Goal: Information Seeking & Learning: Learn about a topic

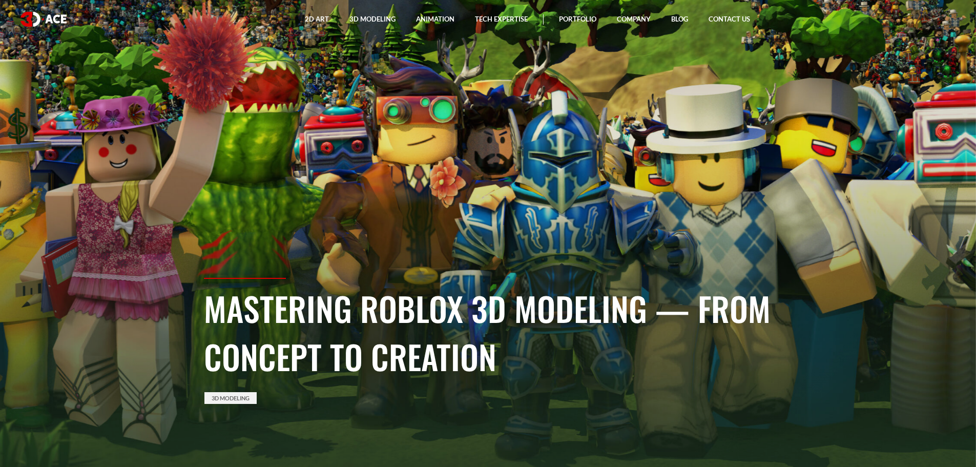
drag, startPoint x: 310, startPoint y: 290, endPoint x: 319, endPoint y: 64, distance: 226.2
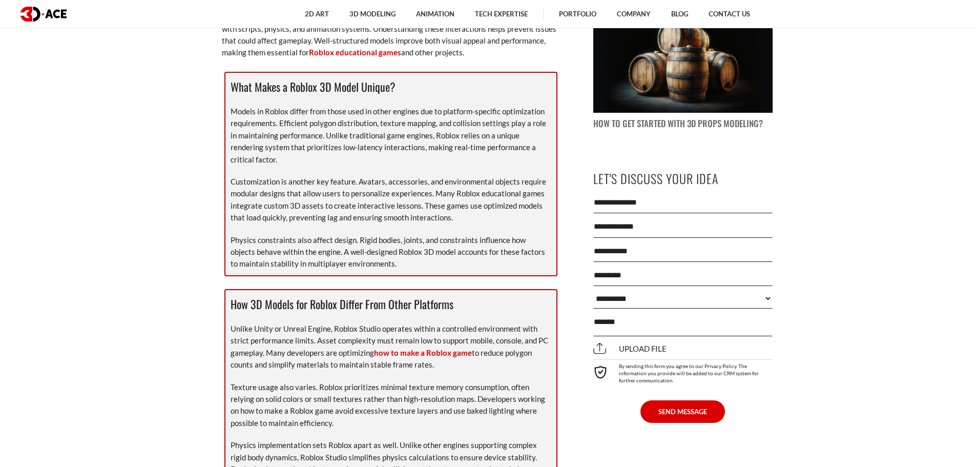
scroll to position [769, 0]
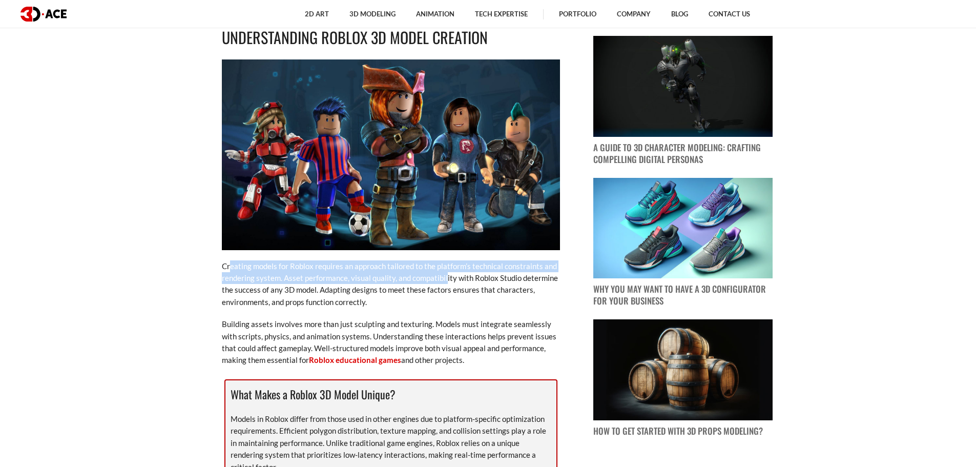
drag, startPoint x: 232, startPoint y: 267, endPoint x: 446, endPoint y: 283, distance: 214.9
click at [446, 283] on p "Creating models for Roblox requires an approach tailored to the platform’s tech…" at bounding box center [391, 284] width 338 height 48
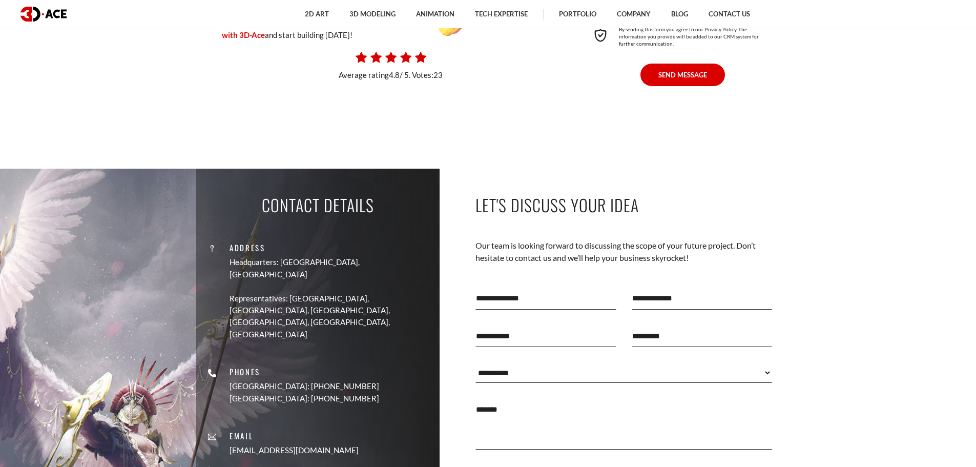
scroll to position [6129, 0]
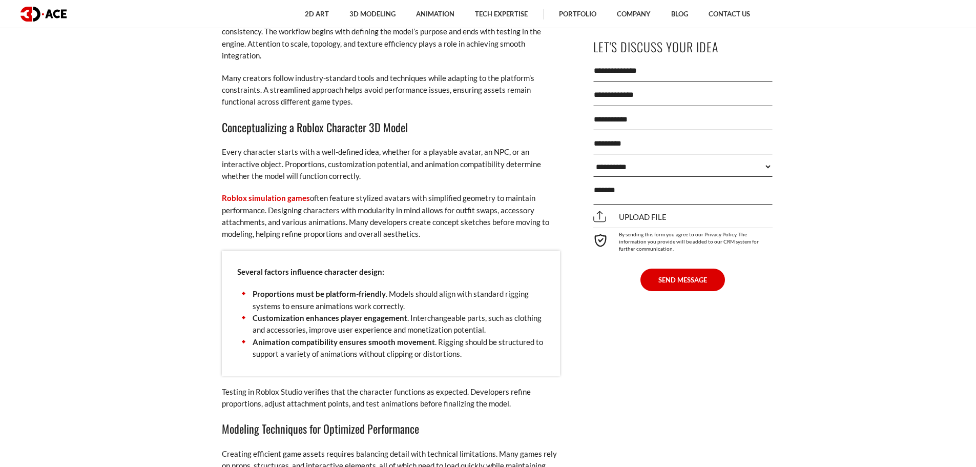
drag, startPoint x: 103, startPoint y: 309, endPoint x: 99, endPoint y: 37, distance: 271.7
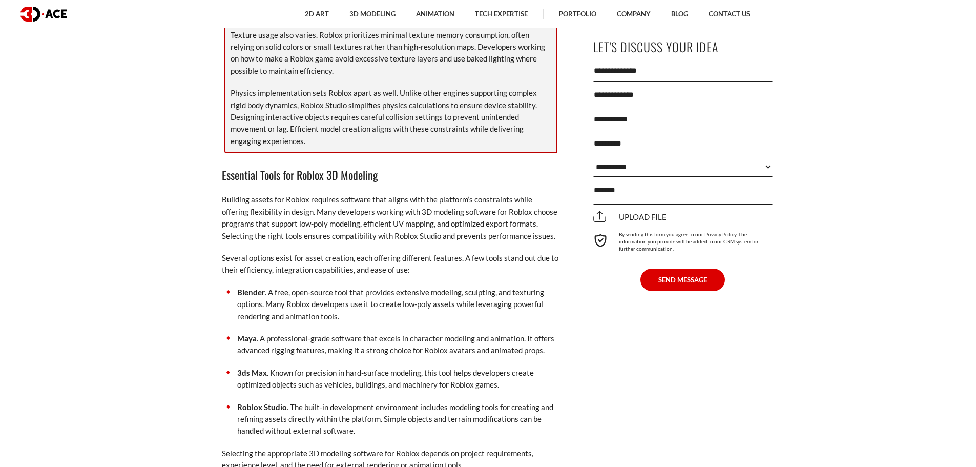
drag, startPoint x: 128, startPoint y: 103, endPoint x: 125, endPoint y: 2, distance: 101.0
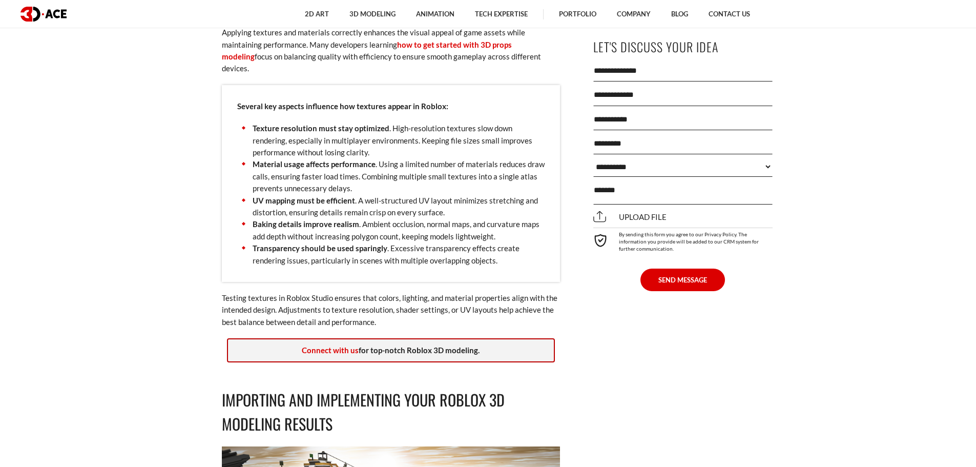
scroll to position [3238, 0]
